Goal: Find specific page/section: Find specific page/section

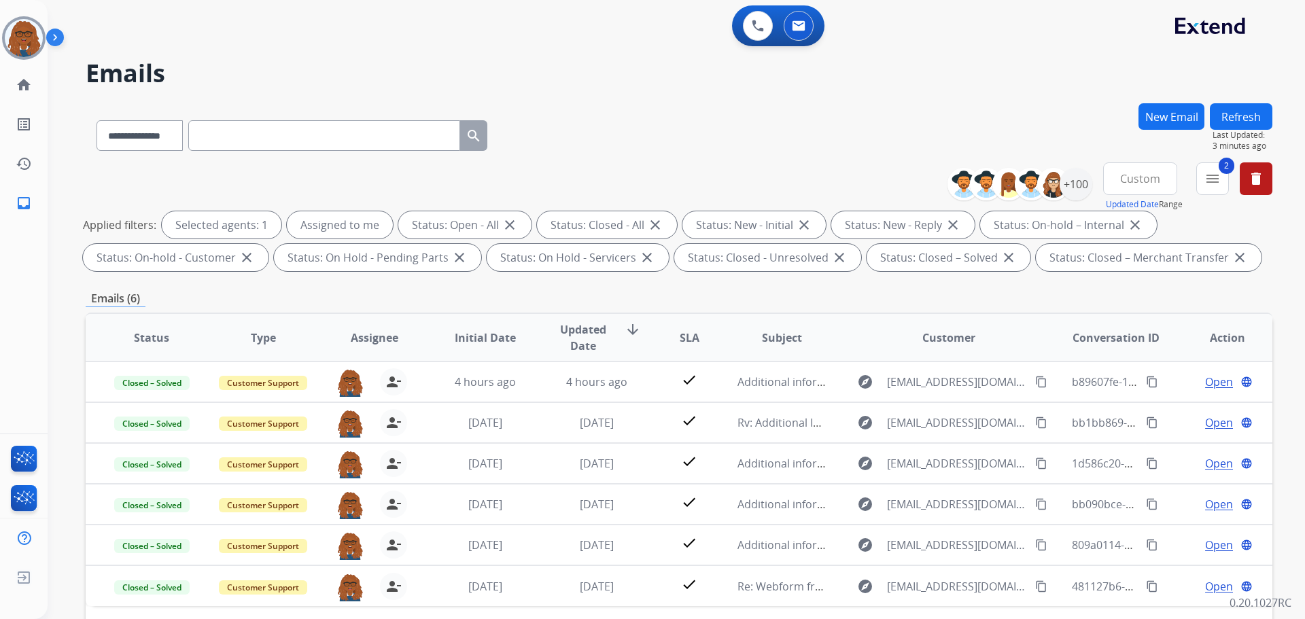
select select "**********"
click at [21, 47] on img at bounding box center [24, 38] width 38 height 38
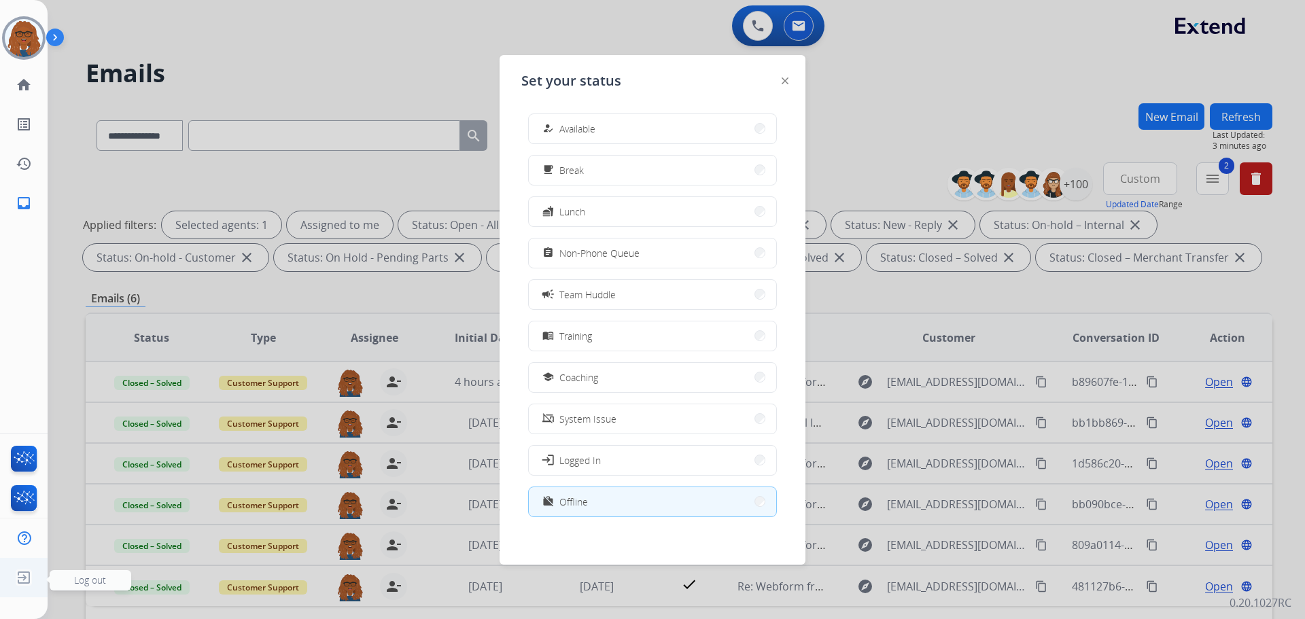
click at [30, 575] on img at bounding box center [24, 578] width 24 height 26
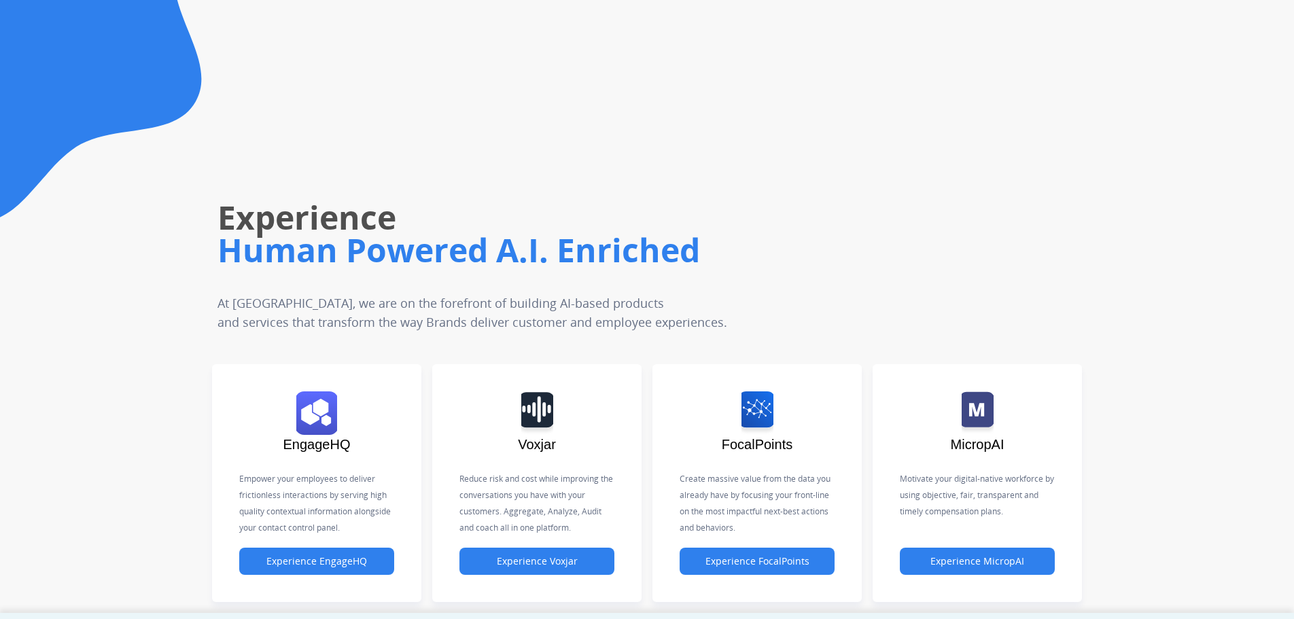
click at [22, 576] on div "EngageHQ Empower your employees to deliver frictionless interactions by serving…" at bounding box center [647, 483] width 1294 height 260
